Goal: Obtain resource: Obtain resource

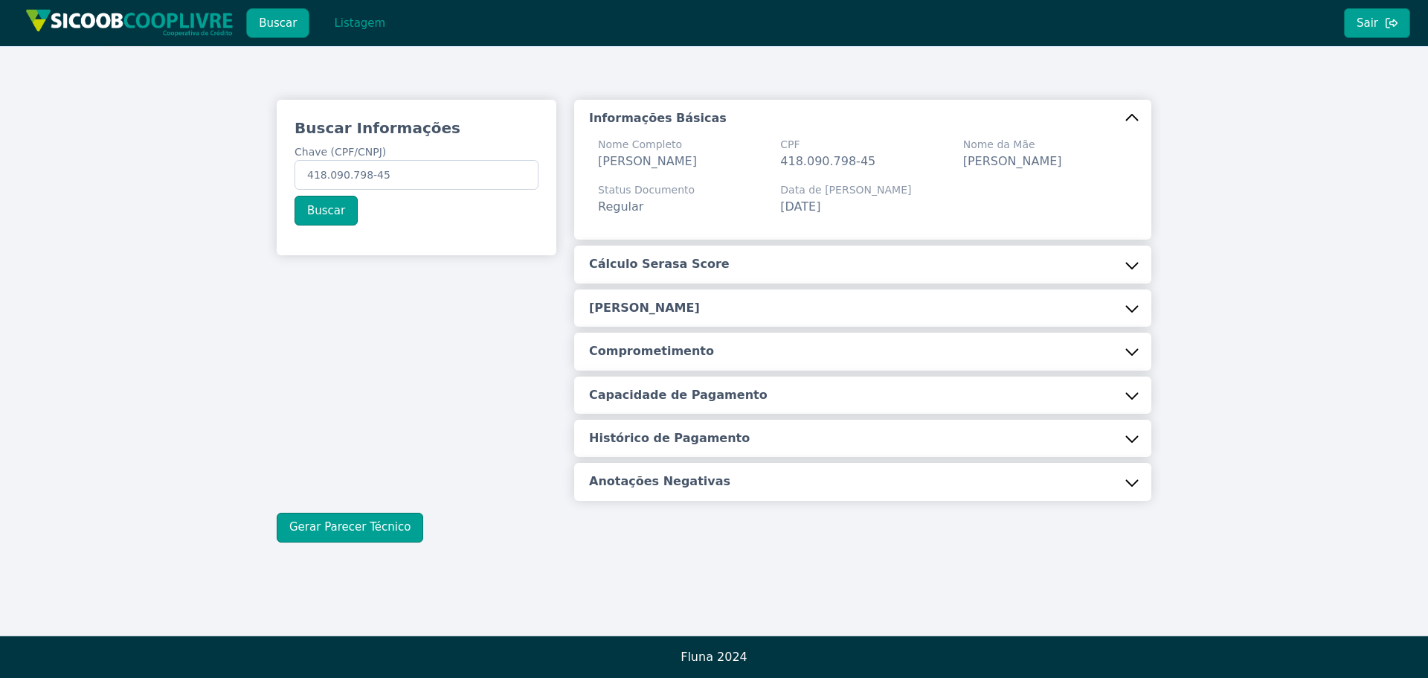
click at [292, 25] on button "Buscar" at bounding box center [277, 23] width 63 height 30
click at [432, 169] on input "418.090.798-45" at bounding box center [417, 175] width 244 height 30
paste input "020.669.848-84"
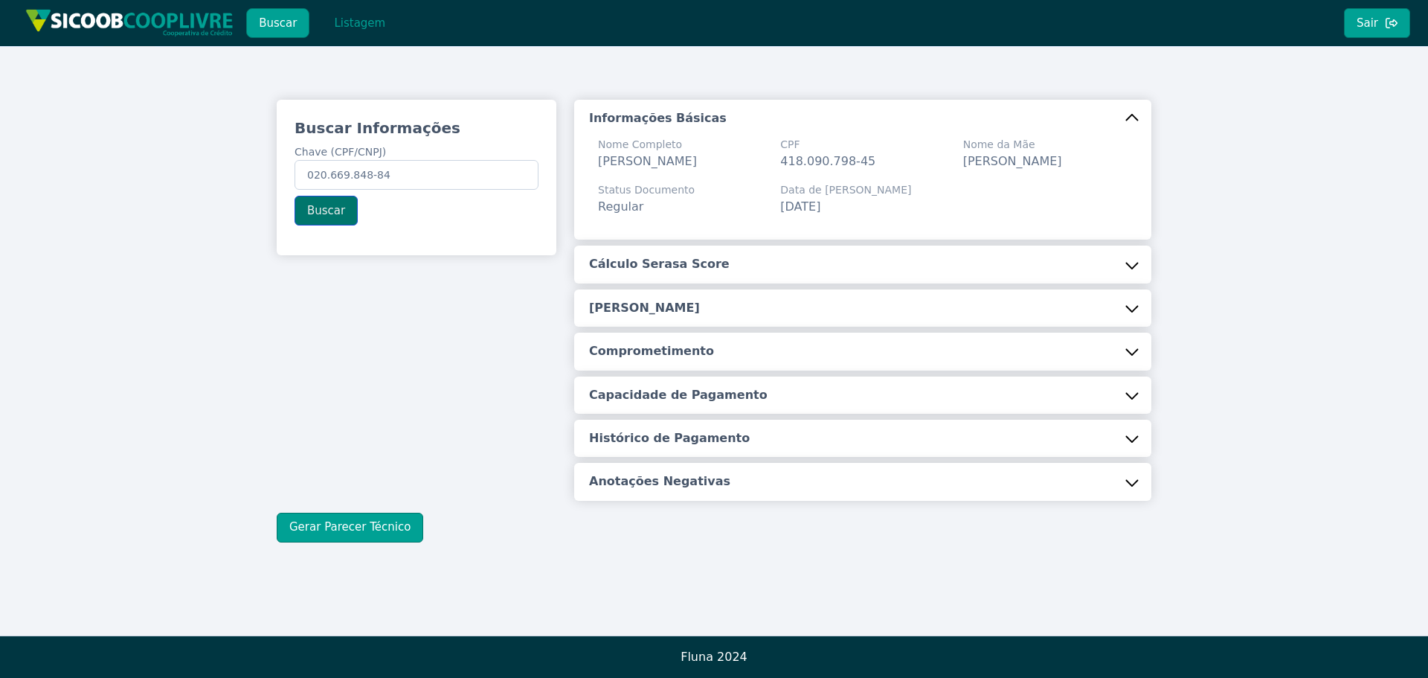
click at [315, 203] on button "Buscar" at bounding box center [326, 211] width 63 height 30
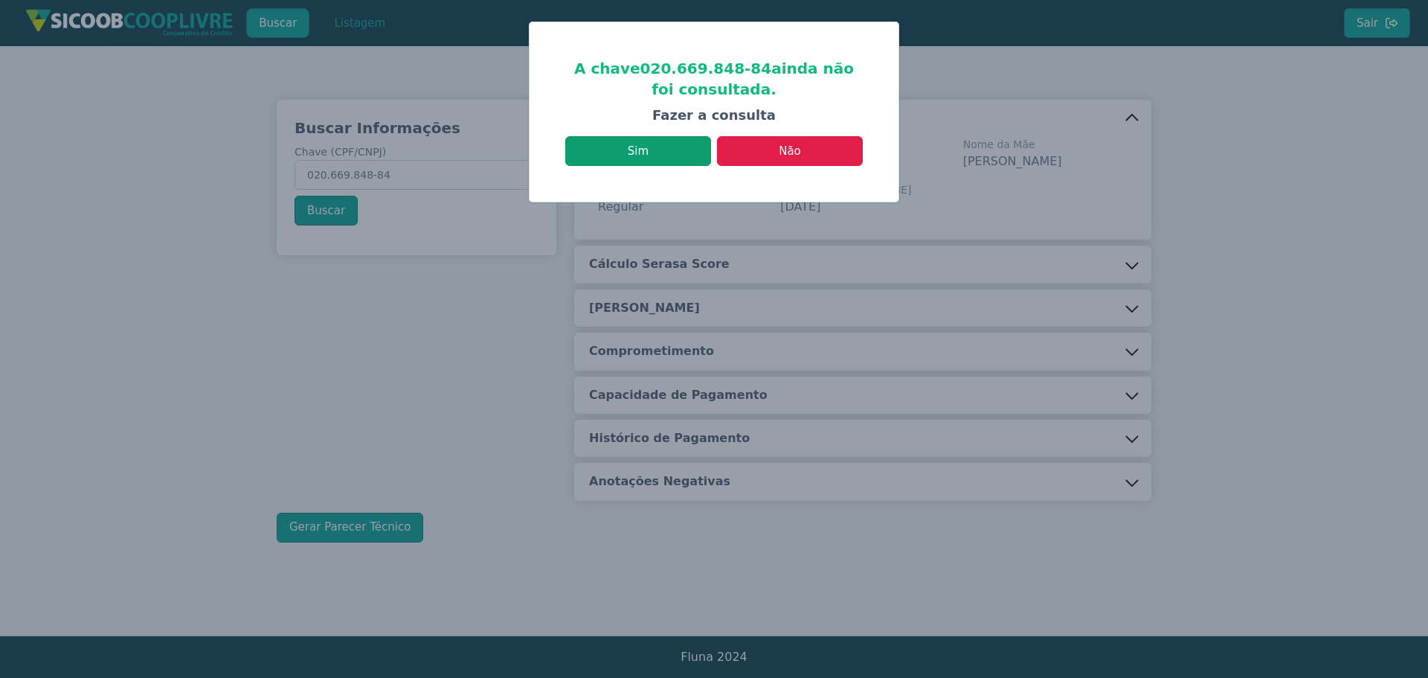
click at [657, 144] on button "Sim" at bounding box center [638, 151] width 146 height 30
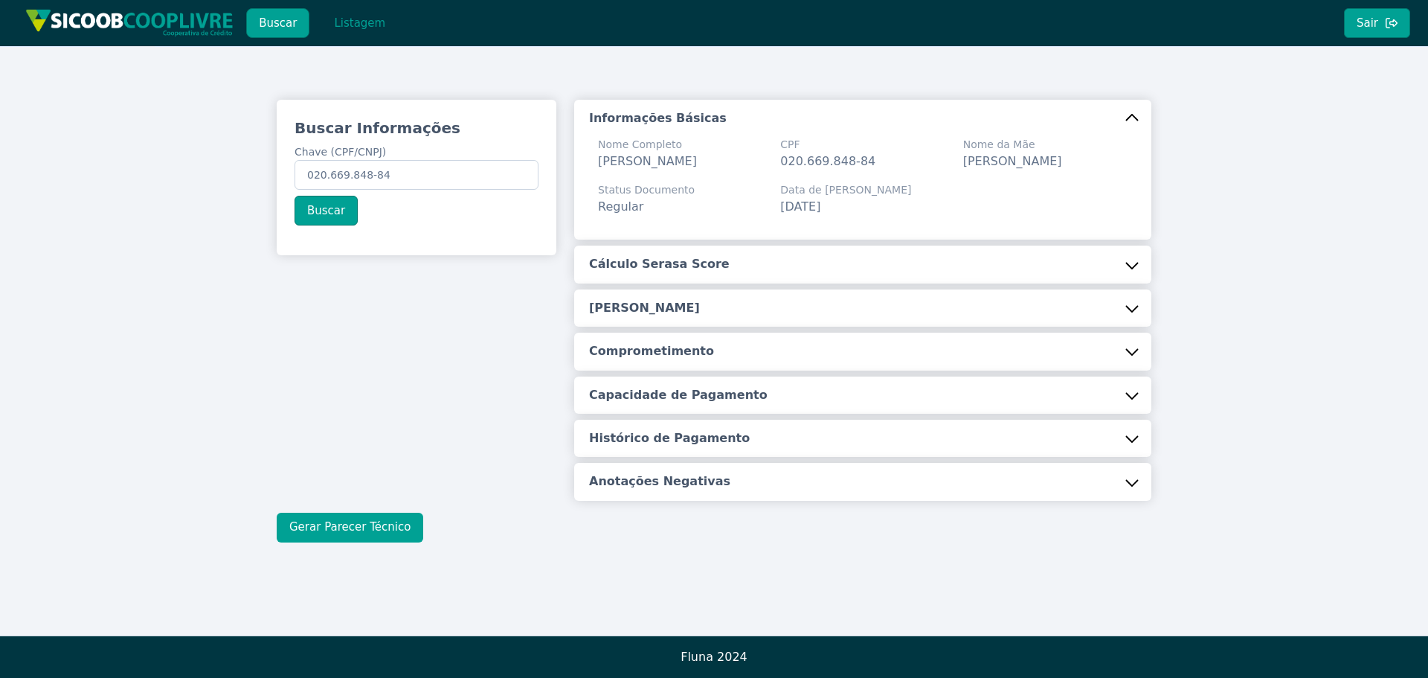
drag, startPoint x: 398, startPoint y: 510, endPoint x: 395, endPoint y: 530, distance: 20.3
click at [397, 510] on div "Buscar Informações Chave (CPF/CNPJ) 020.669.848-84 Buscar Informações Básicas N…" at bounding box center [714, 321] width 875 height 443
click at [388, 536] on button "Gerar Parecer Técnico" at bounding box center [350, 528] width 147 height 30
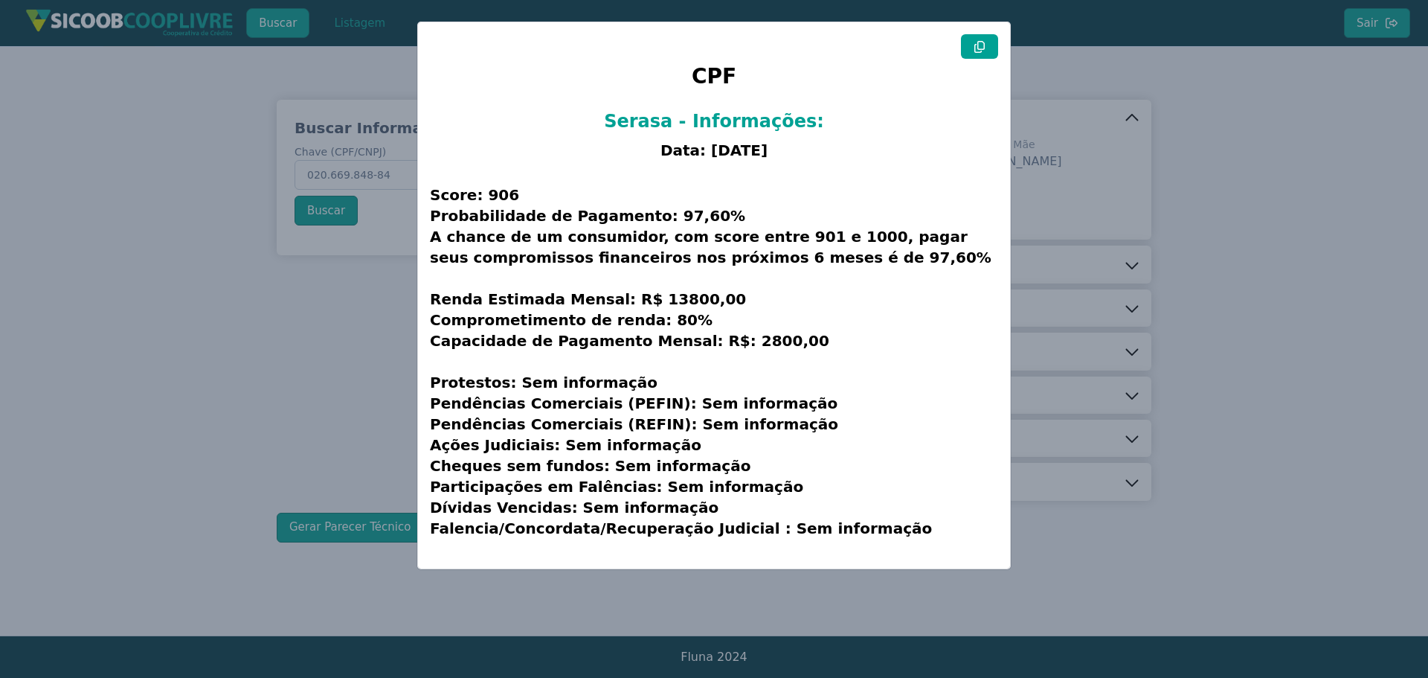
click at [988, 39] on button at bounding box center [979, 46] width 37 height 25
click at [394, 324] on modal-container "CPF Serasa - Informações: Data: [DATE] Score: 906 Probabilidade de Pagamento: 9…" at bounding box center [714, 339] width 1428 height 678
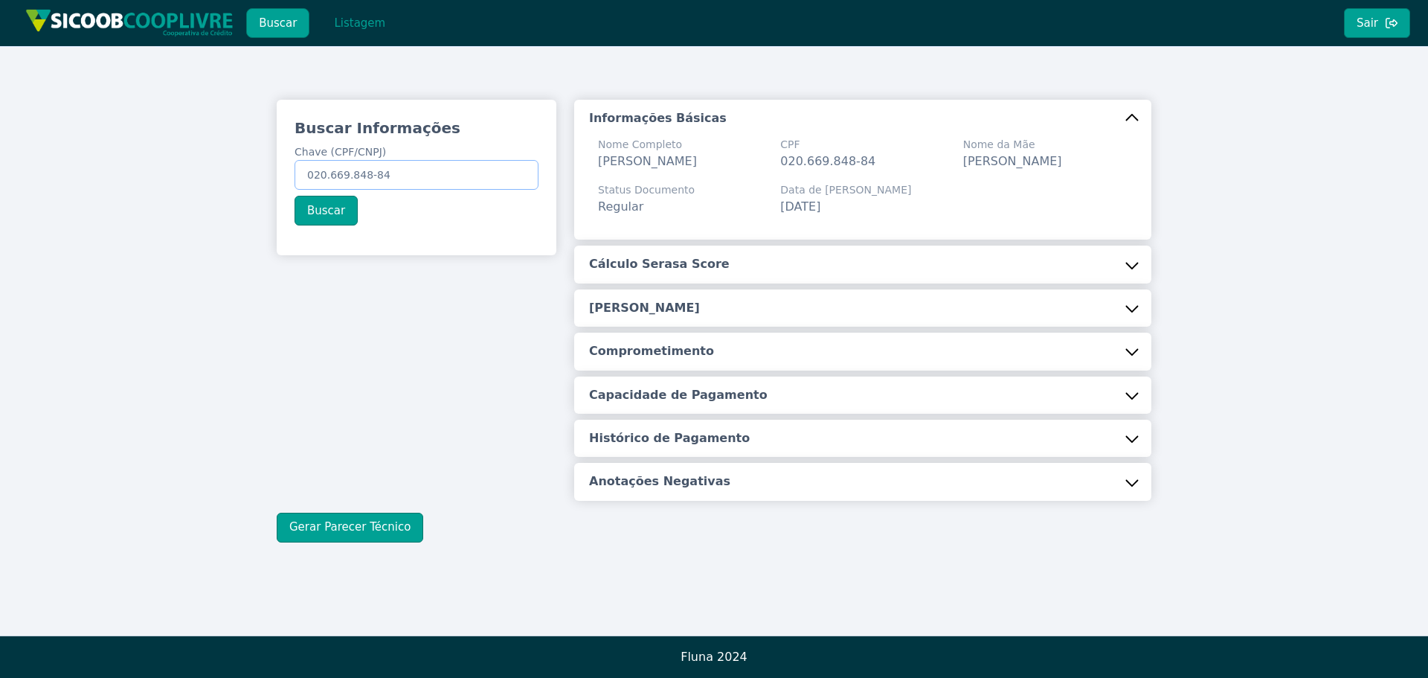
click at [392, 171] on input "020.669.848-84" at bounding box center [417, 175] width 244 height 30
click at [393, 170] on input "020.669.848-84" at bounding box center [417, 175] width 244 height 30
click at [429, 178] on input "020.669.848-84" at bounding box center [417, 175] width 244 height 30
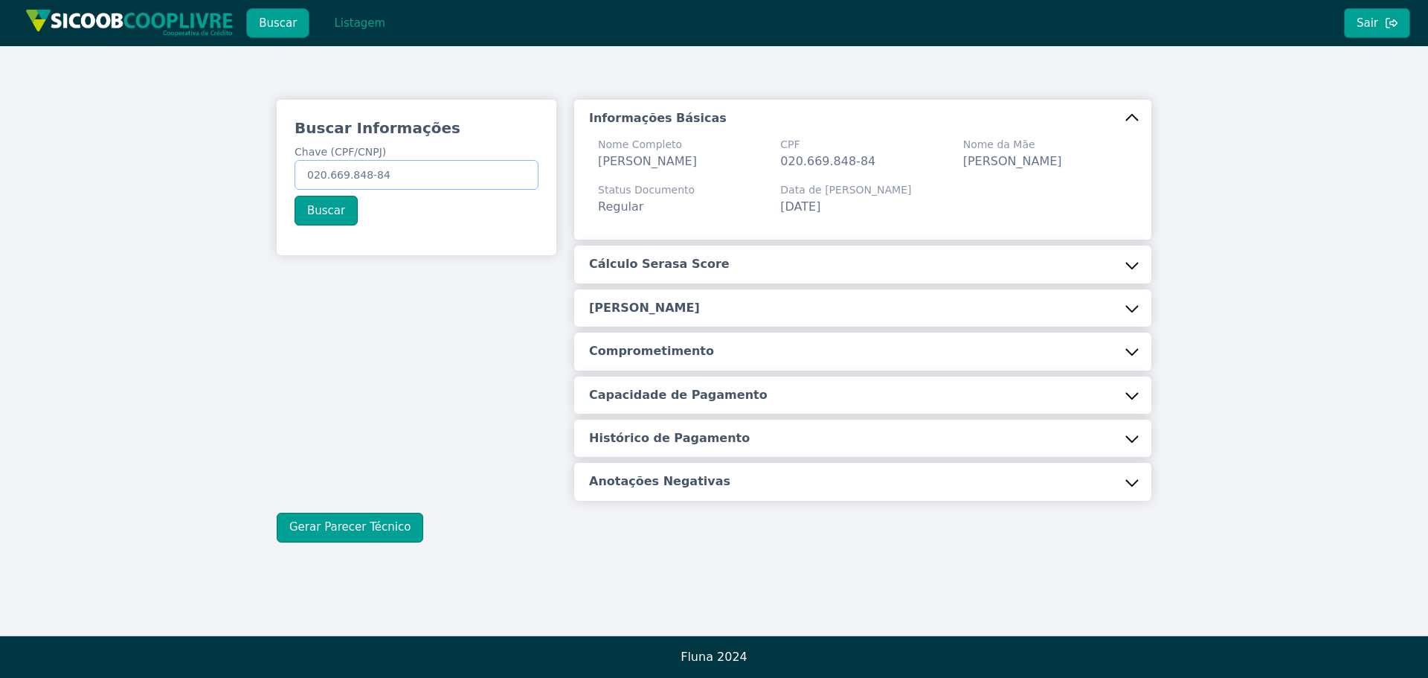
click at [429, 178] on input "020.669.848-84" at bounding box center [417, 175] width 244 height 30
paste input "15.151.080/0001-53"
click at [436, 177] on input "15.151.080/0001-53" at bounding box center [417, 175] width 244 height 30
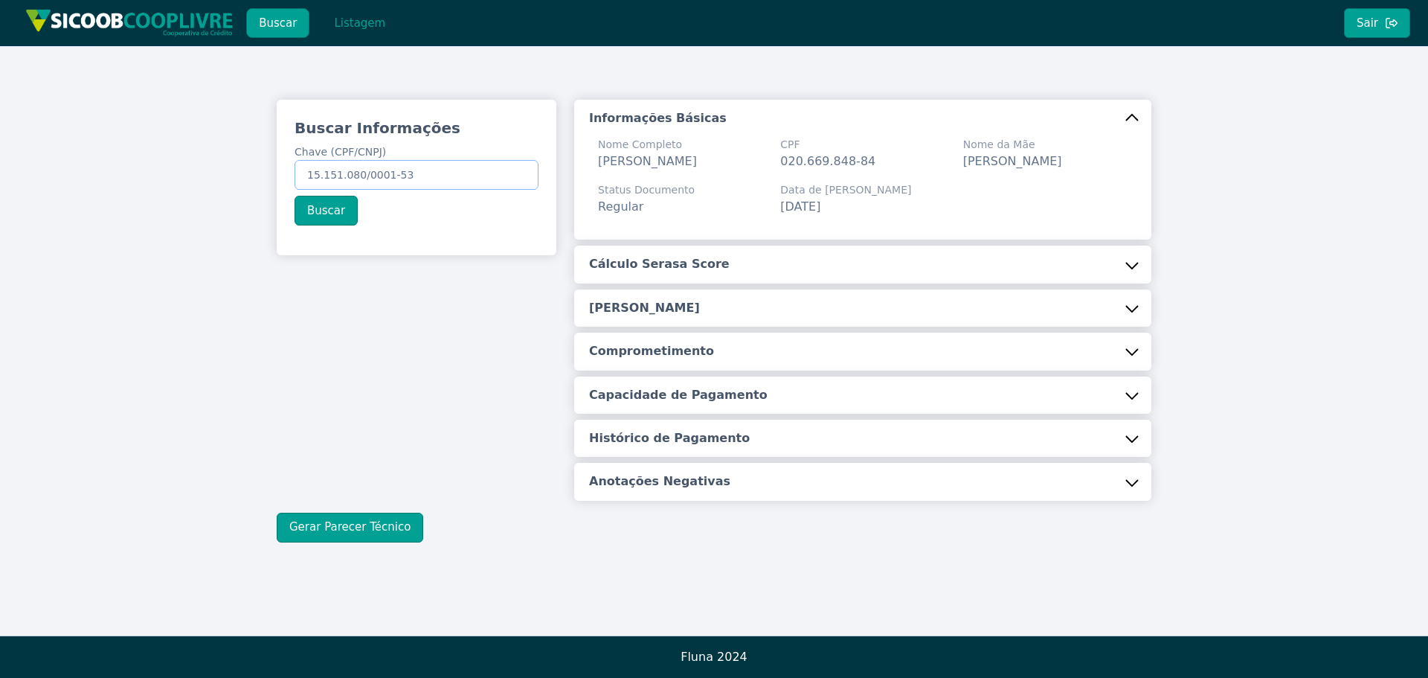
paste input "text"
type input "15.151.080/0001-53"
click at [346, 204] on button "Buscar" at bounding box center [326, 211] width 63 height 30
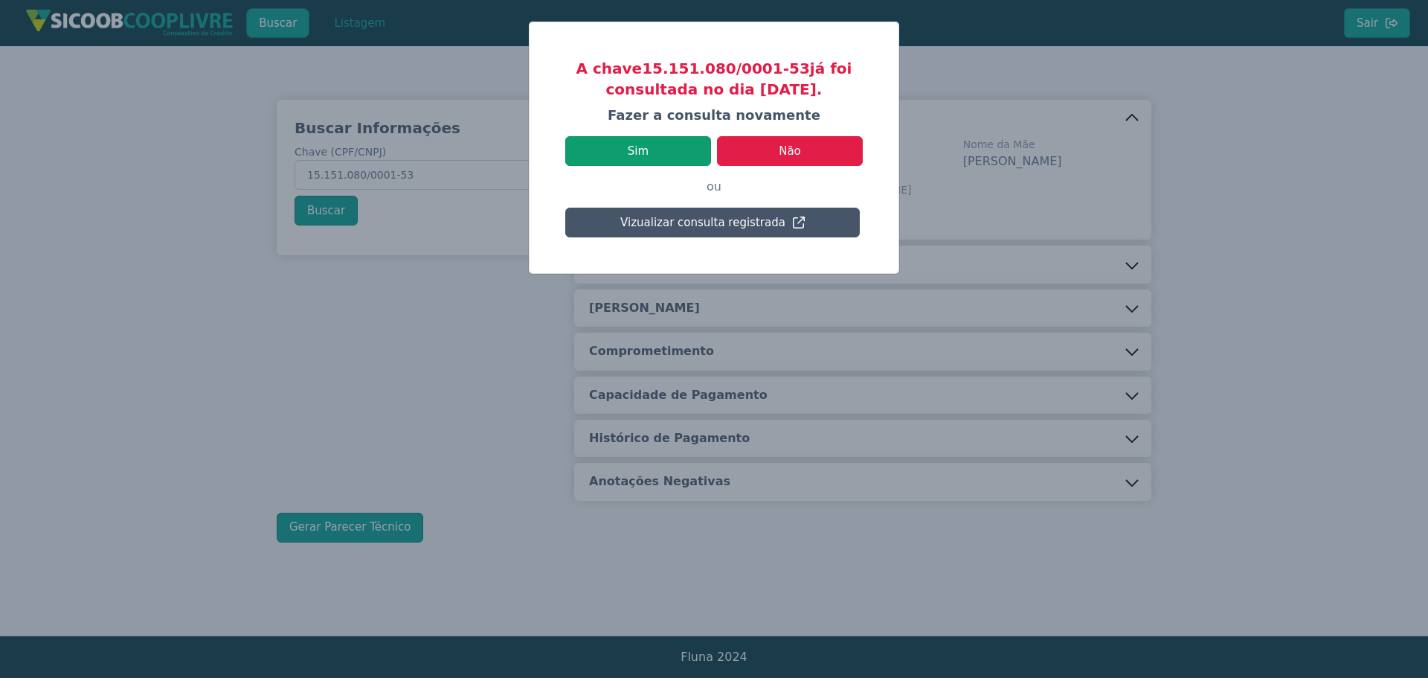
click at [664, 155] on button "Sim" at bounding box center [638, 151] width 146 height 30
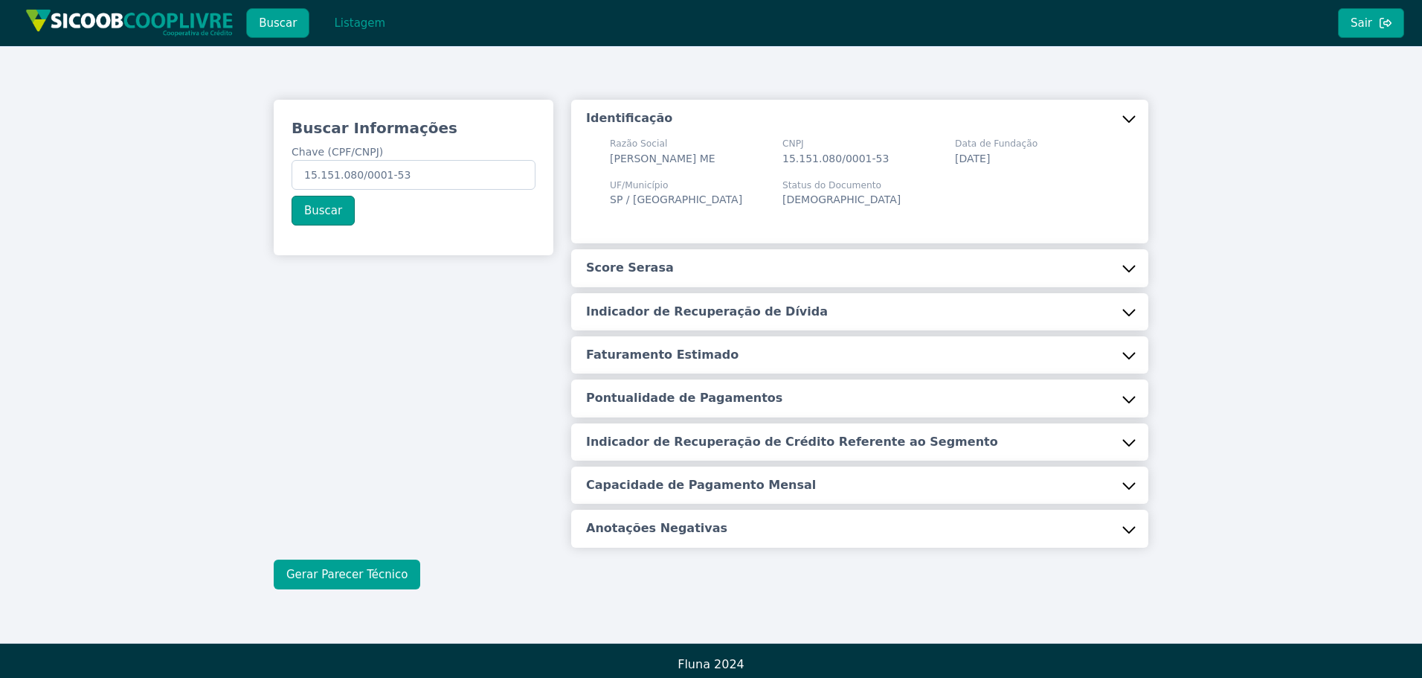
click at [389, 580] on button "Gerar Parecer Técnico" at bounding box center [347, 574] width 147 height 30
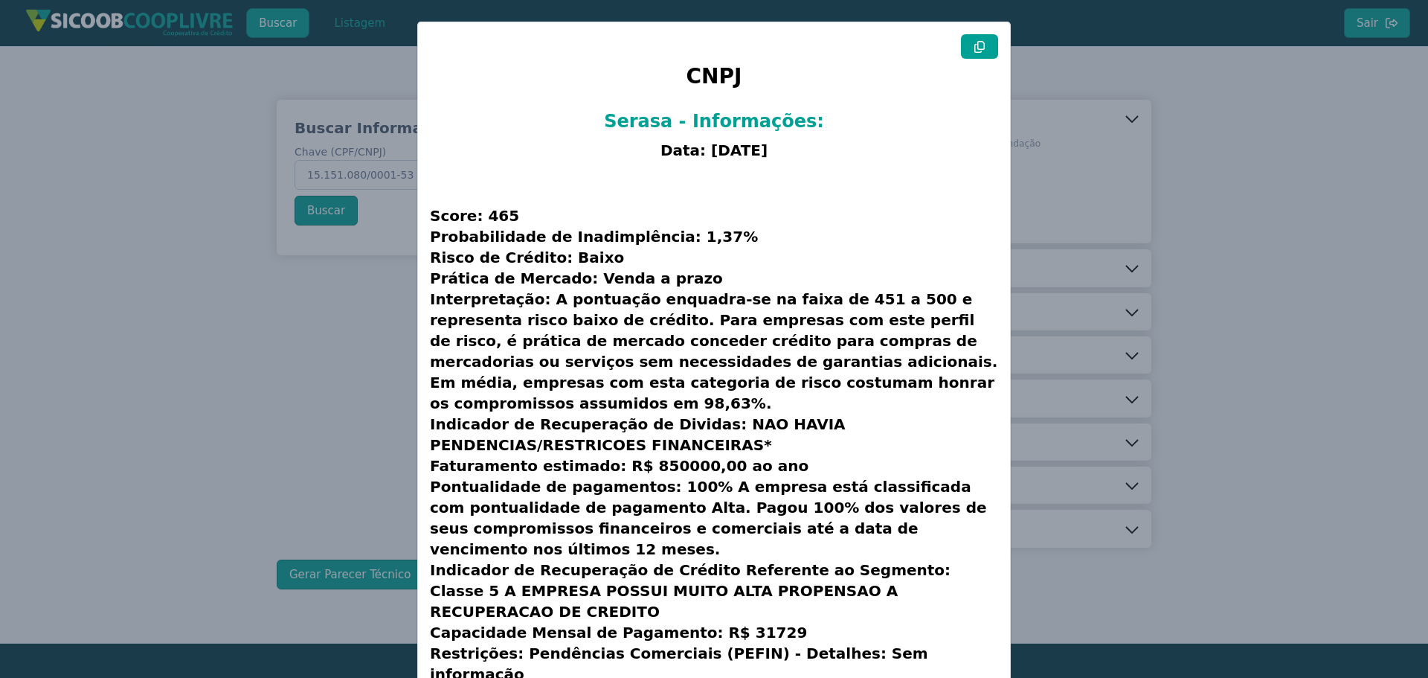
click at [975, 51] on icon at bounding box center [980, 47] width 12 height 12
